Goal: Task Accomplishment & Management: Use online tool/utility

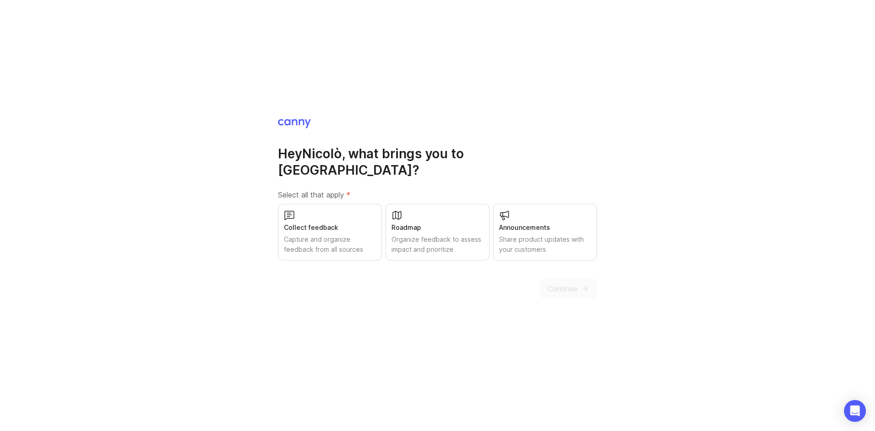
click at [418, 223] on div "Roadmap" at bounding box center [438, 228] width 92 height 10
click at [562, 283] on span "Continue" at bounding box center [563, 288] width 30 height 11
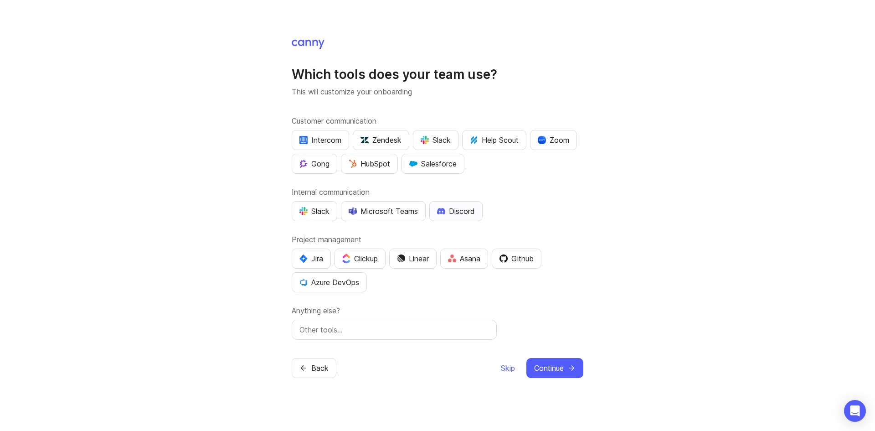
click at [456, 207] on div "Discord" at bounding box center [456, 211] width 38 height 11
click at [311, 262] on div "Jira" at bounding box center [312, 258] width 24 height 11
click at [557, 371] on span "Continue" at bounding box center [549, 367] width 30 height 11
